Goal: Communication & Community: Answer question/provide support

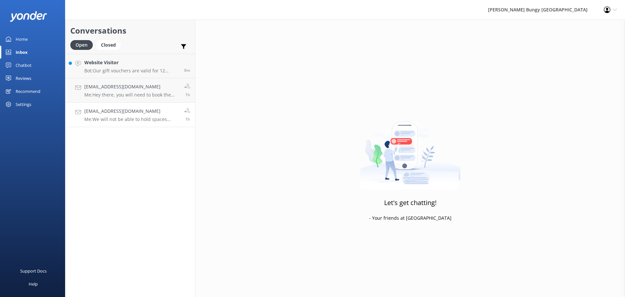
click at [122, 117] on p "Me: We will not be able to hold spaces without payment" at bounding box center [131, 119] width 95 height 6
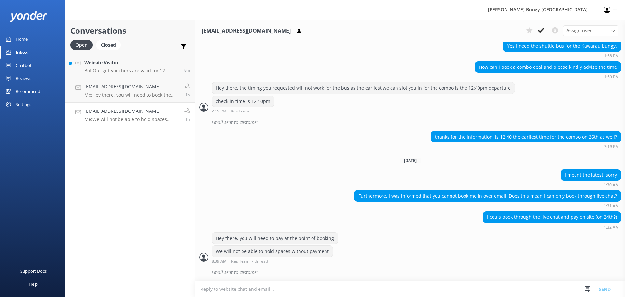
scroll to position [712, 0]
click at [129, 116] on p "Me: We will not be able to hold spaces without payment" at bounding box center [131, 119] width 95 height 6
click at [539, 31] on use at bounding box center [541, 30] width 7 height 5
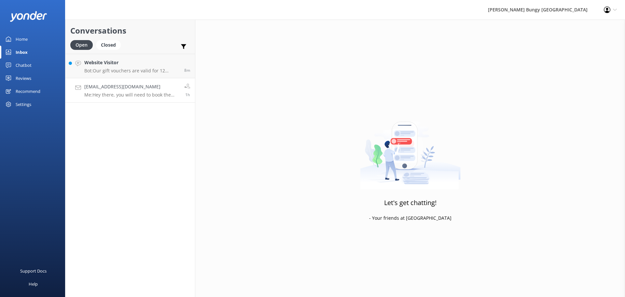
click at [129, 94] on p "Me: Hey there, you will need to book the Kawarau Bungy & Nevis Swing combo dire…" at bounding box center [131, 95] width 95 height 6
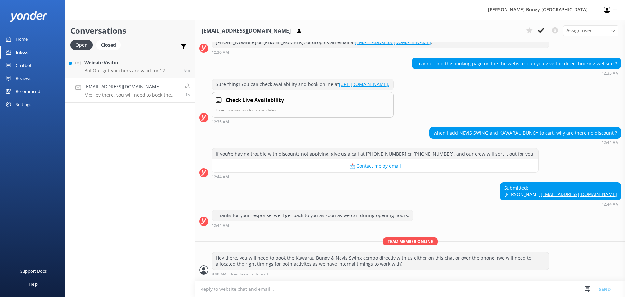
scroll to position [257, 0]
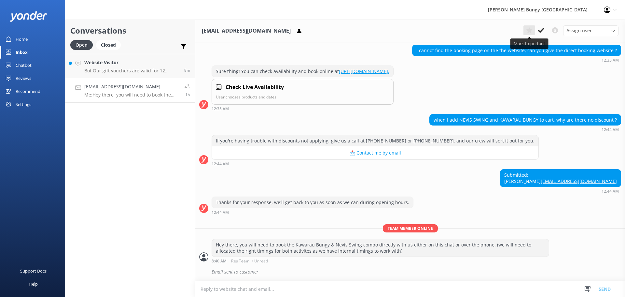
drag, startPoint x: 539, startPoint y: 32, endPoint x: 534, endPoint y: 35, distance: 6.1
click at [539, 32] on icon at bounding box center [541, 30] width 7 height 7
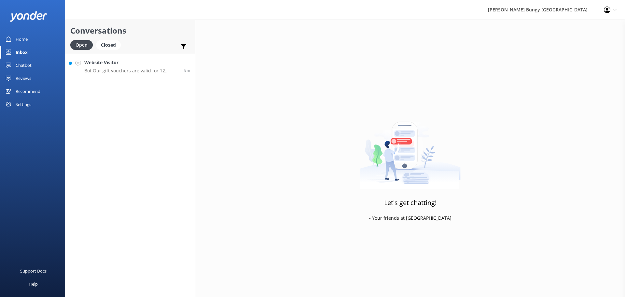
click at [150, 70] on p "Bot: Our gift vouchers are valid for 12 months from the date of purchase. If yo…" at bounding box center [131, 71] width 95 height 6
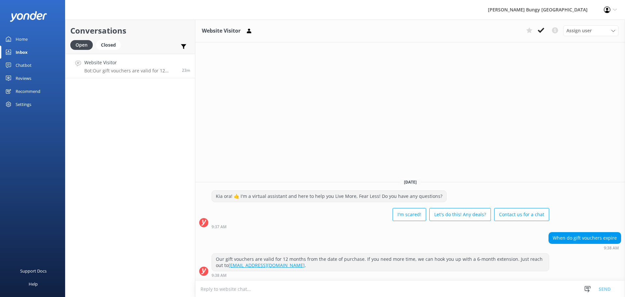
click at [151, 70] on p "Bot: Our gift vouchers are valid for 12 months from the date of purchase. If yo…" at bounding box center [130, 71] width 93 height 6
click at [541, 27] on button at bounding box center [541, 30] width 12 height 10
